Goal: Use online tool/utility: Use online tool/utility

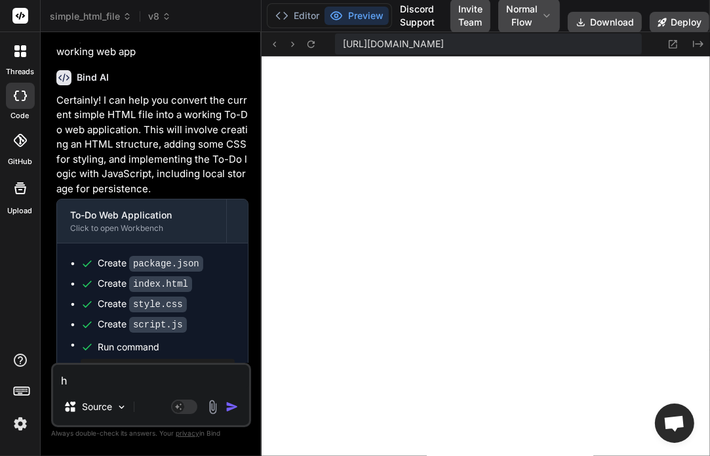
scroll to position [6028, 0]
type textarea "ho"
type textarea "x"
type textarea "h"
type textarea "x"
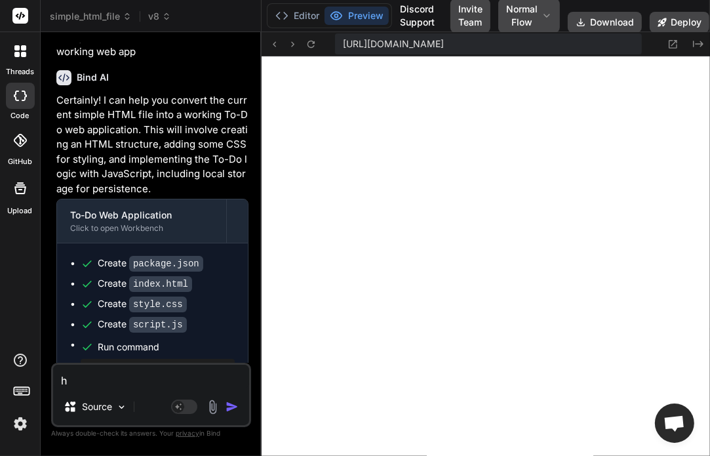
type textarea "hi"
type textarea "x"
type textarea "hi"
click at [157, 12] on span "v8" at bounding box center [159, 16] width 23 height 13
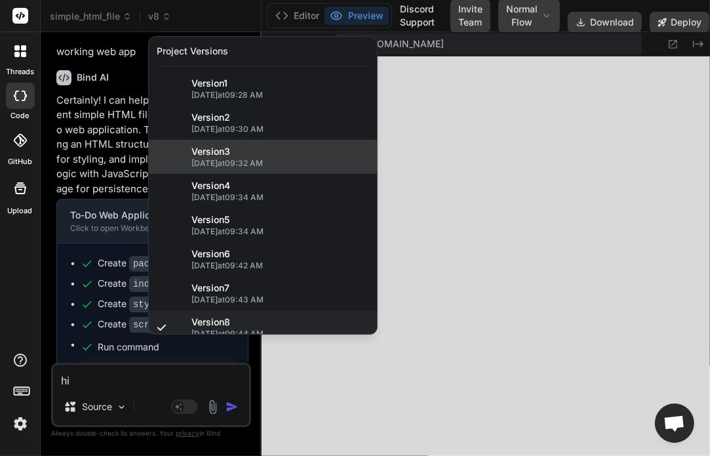
click at [216, 161] on span "[DATE] 09:32 AM" at bounding box center [280, 163] width 178 height 10
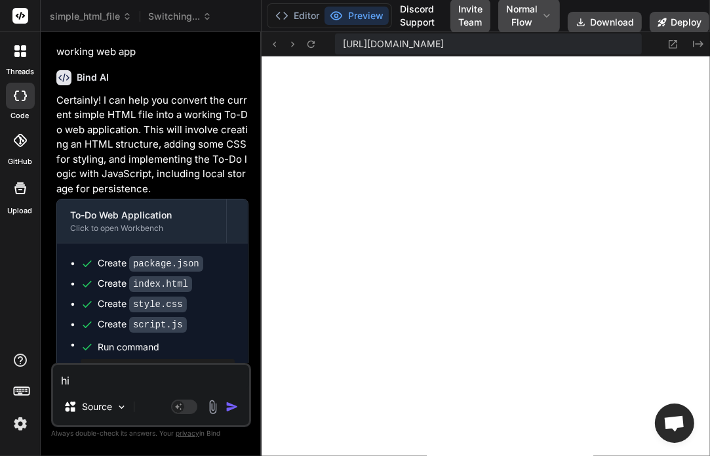
click at [235, 407] on img "button" at bounding box center [231, 406] width 13 height 13
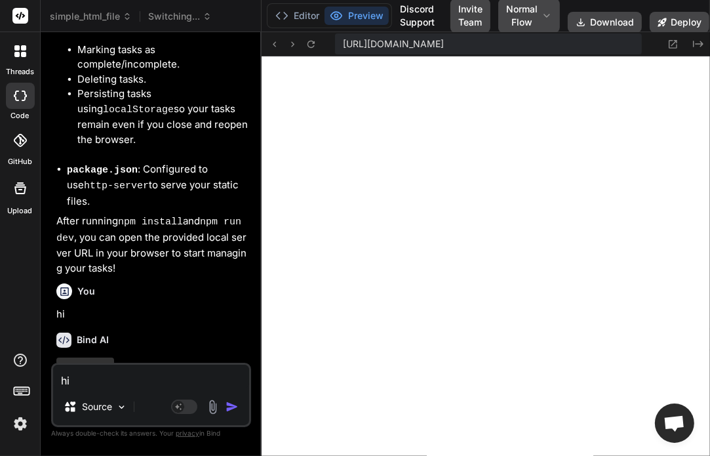
scroll to position [2477, 0]
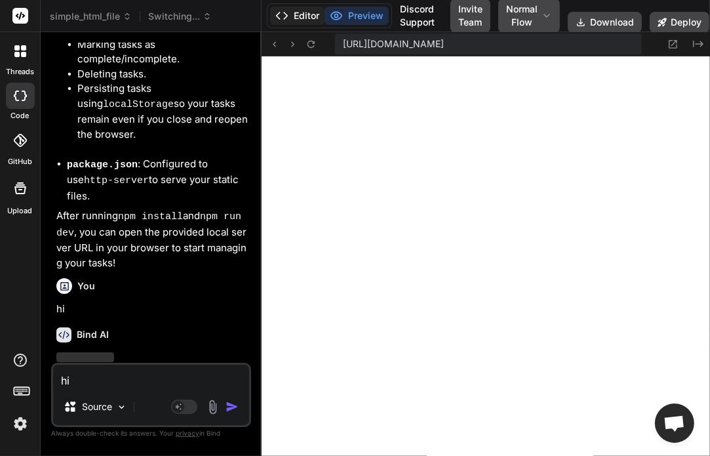
click at [304, 15] on button "Editor" at bounding box center [297, 16] width 54 height 18
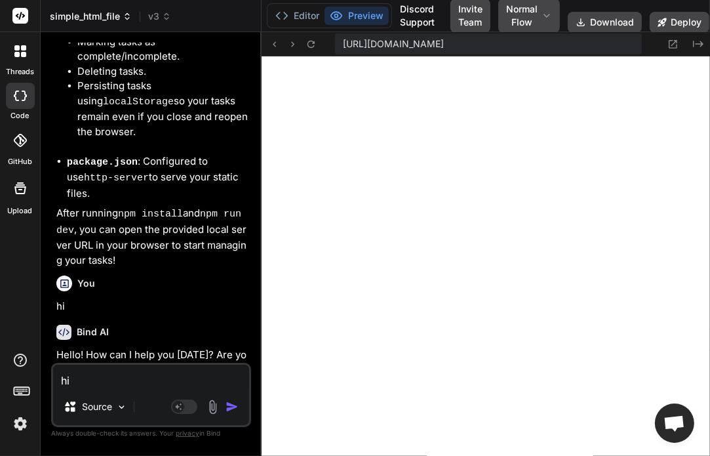
scroll to position [6645, 0]
type textarea "x"
click at [154, 16] on span "v3" at bounding box center [159, 16] width 23 height 13
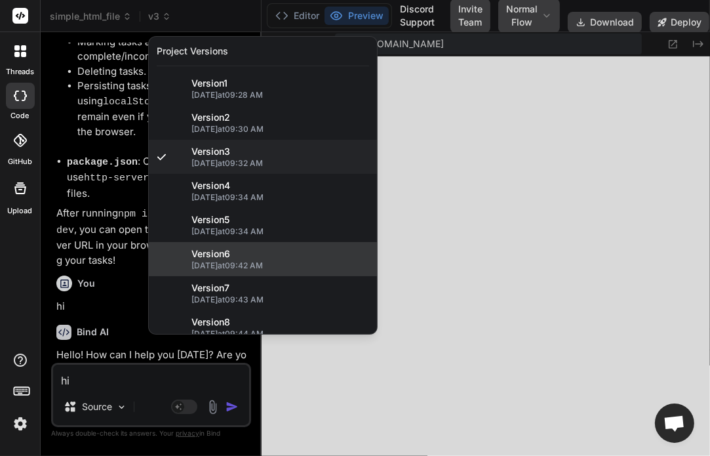
click at [236, 259] on div "Version 6" at bounding box center [280, 253] width 178 height 13
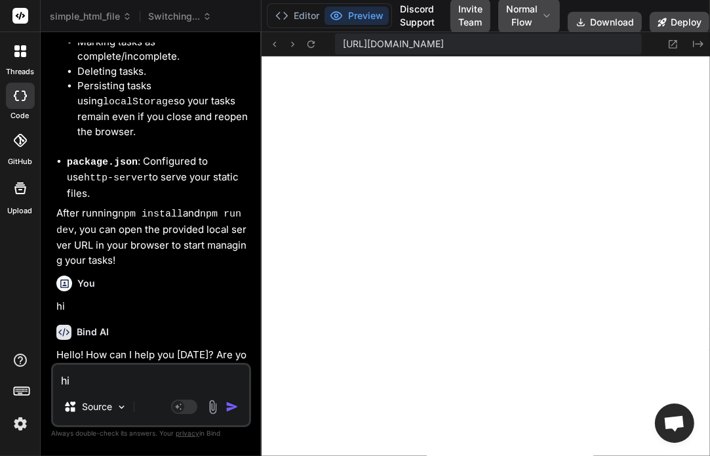
click at [145, 385] on textarea "hi" at bounding box center [151, 376] width 196 height 24
type textarea "h"
type textarea "x"
type textarea "hi"
type textarea "x"
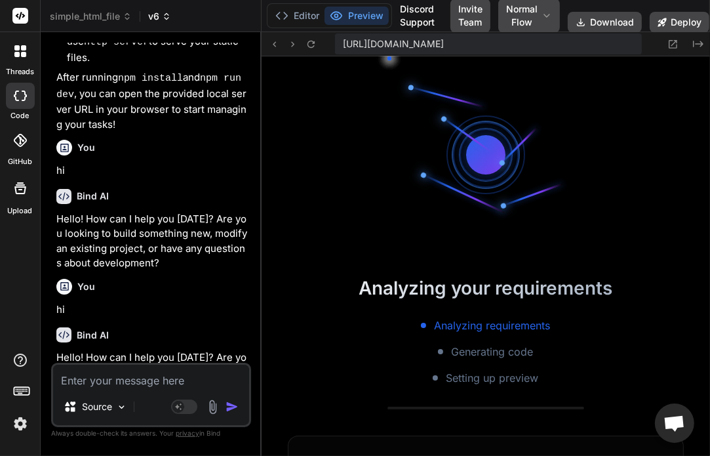
scroll to position [7262, 0]
type textarea "x"
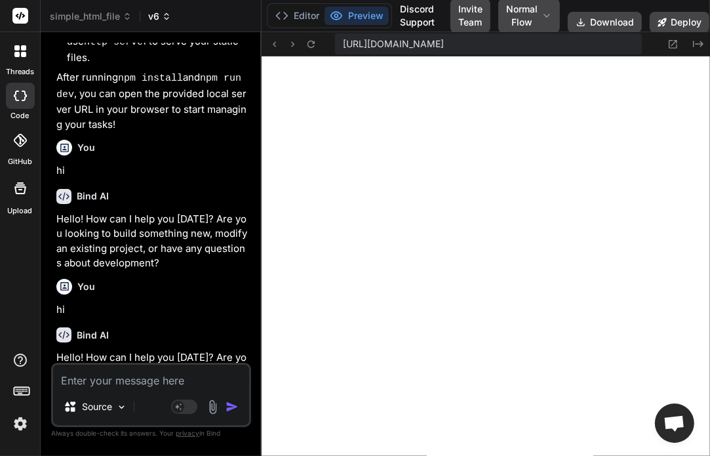
click at [157, 21] on span "v6" at bounding box center [159, 16] width 23 height 13
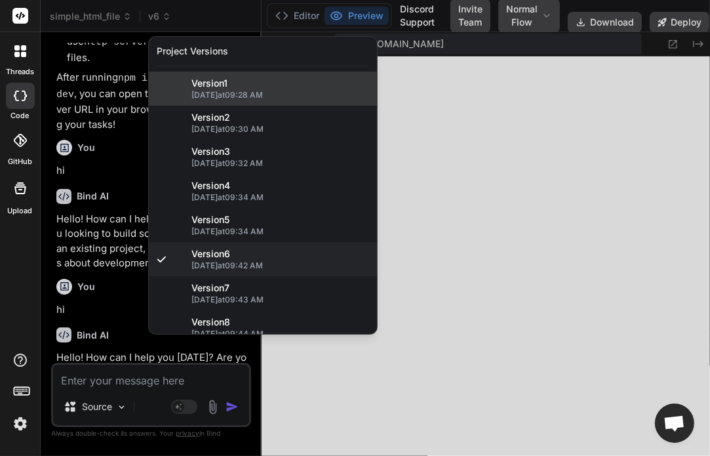
click at [218, 84] on span "Version 1" at bounding box center [209, 83] width 36 height 13
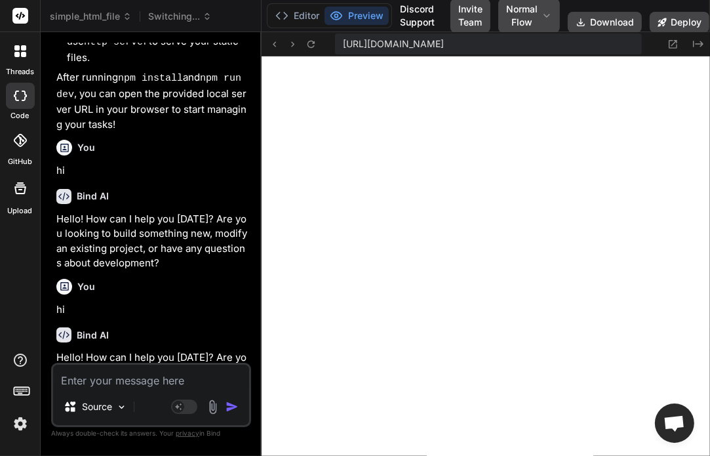
click at [134, 387] on textarea at bounding box center [151, 376] width 196 height 24
type textarea "h"
type textarea "x"
type textarea "hi"
type textarea "x"
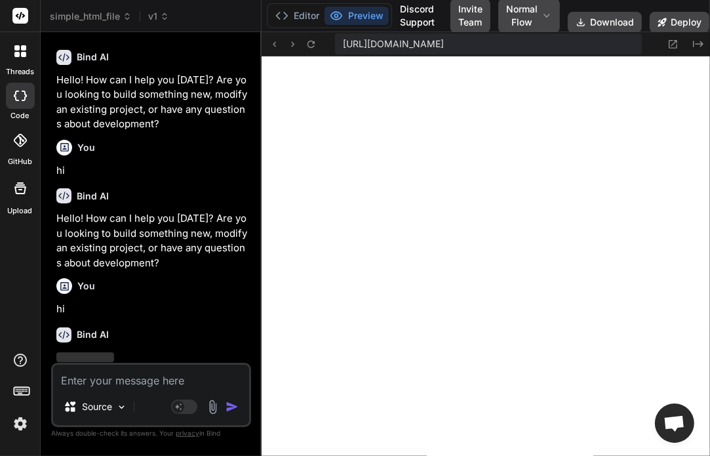
scroll to position [7841, 0]
click at [169, 12] on div "simple_html_file v1" at bounding box center [151, 16] width 202 height 13
click at [151, 14] on span "v1" at bounding box center [158, 16] width 21 height 13
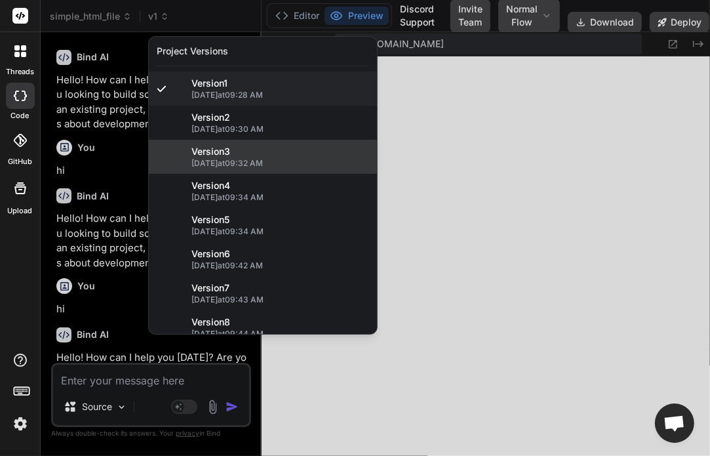
click at [199, 167] on span "[DATE] 09:32 AM" at bounding box center [280, 163] width 178 height 10
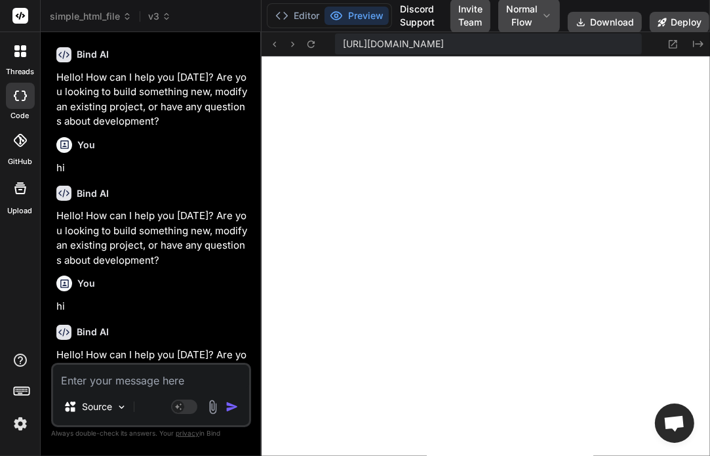
scroll to position [8407, 0]
click at [175, 12] on div "simple_html_file v3" at bounding box center [151, 16] width 202 height 13
click at [170, 12] on icon at bounding box center [167, 16] width 12 height 12
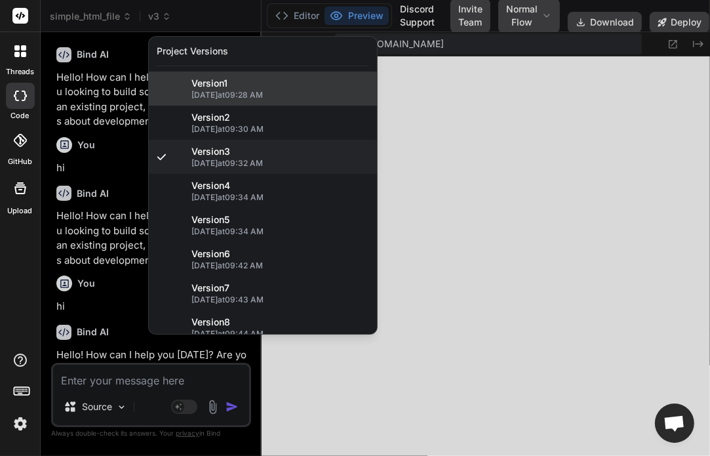
click at [212, 97] on span "[DATE] 09:28 AM" at bounding box center [280, 95] width 178 height 10
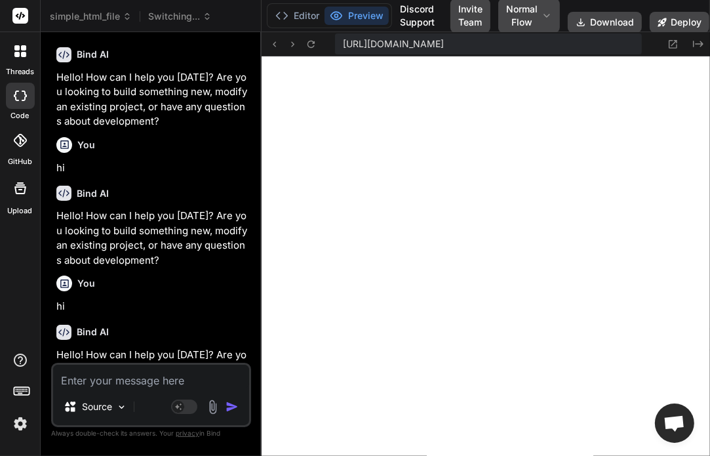
click at [174, 12] on span "Switching..." at bounding box center [180, 16] width 64 height 13
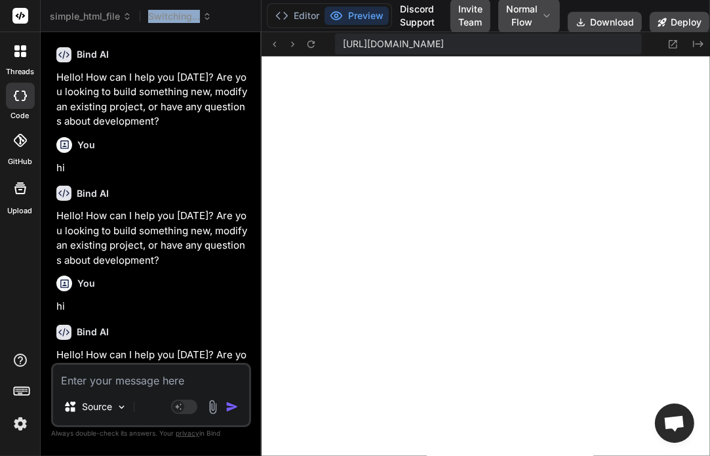
click at [174, 12] on span "Switching..." at bounding box center [180, 16] width 64 height 13
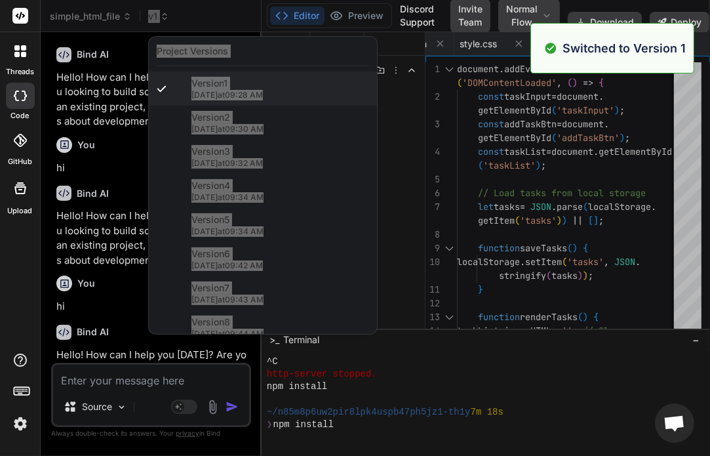
scroll to position [8496, 0]
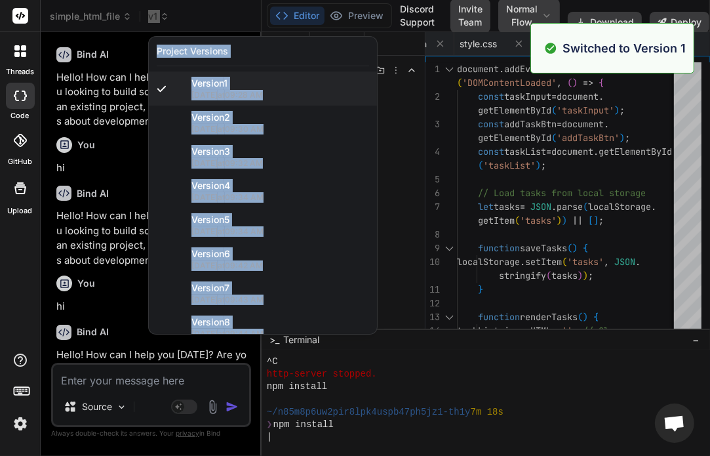
click at [105, 101] on div at bounding box center [355, 228] width 710 height 456
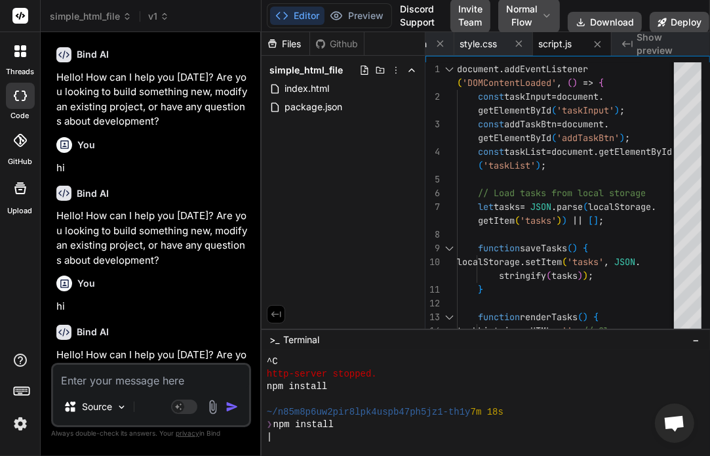
type textarea "x"
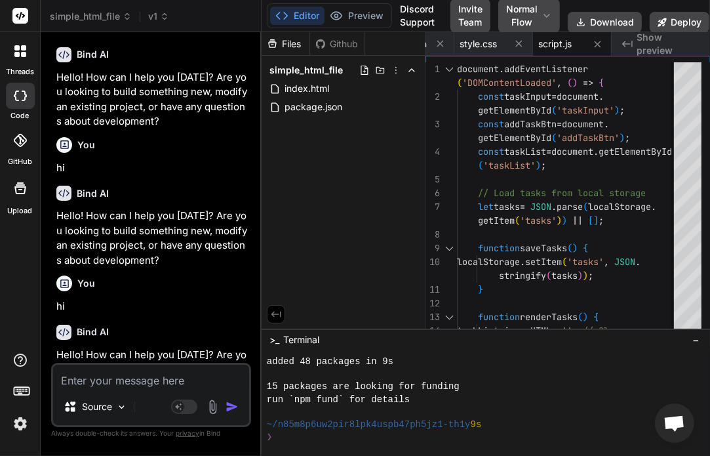
click at [123, 383] on textarea at bounding box center [151, 376] width 196 height 24
type textarea "h"
type textarea "x"
type textarea "hi"
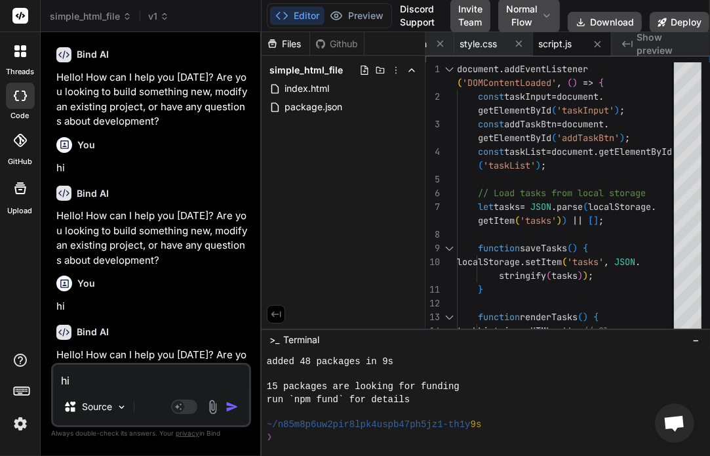
type textarea "x"
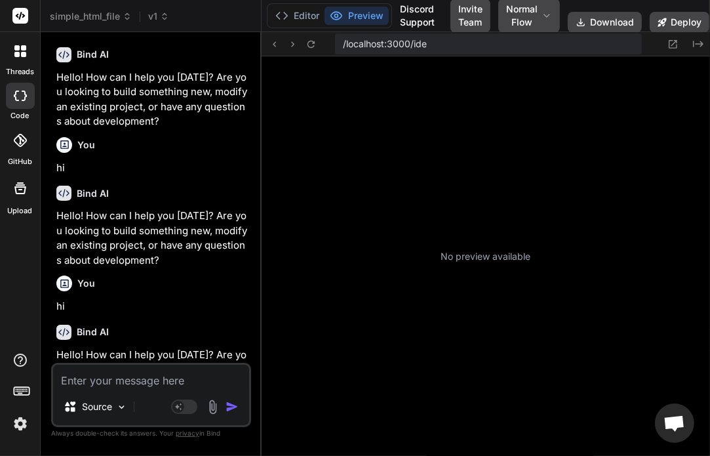
scroll to position [8646, 0]
click at [19, 54] on icon at bounding box center [16, 54] width 5 height 5
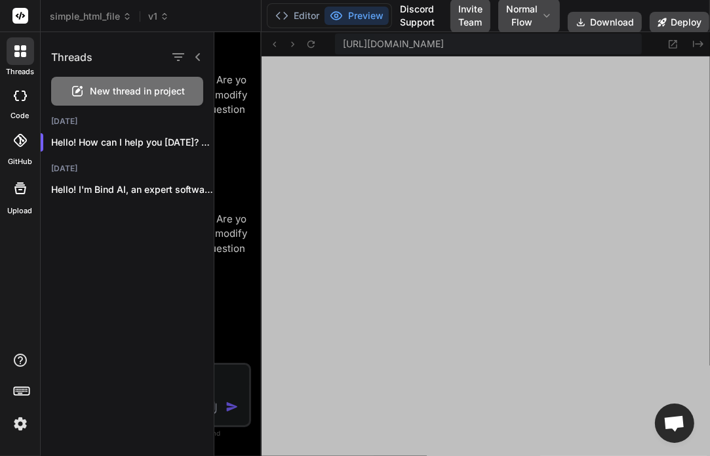
scroll to position [8986, 0]
click at [197, 55] on icon at bounding box center [197, 57] width 5 height 8
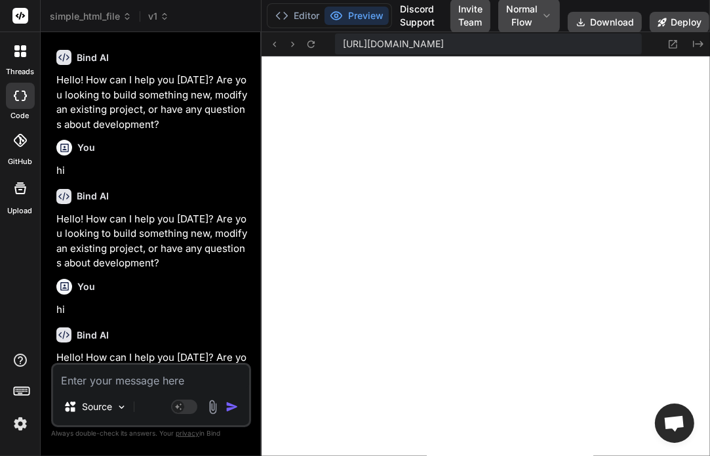
type textarea "x"
